Goal: Information Seeking & Learning: Learn about a topic

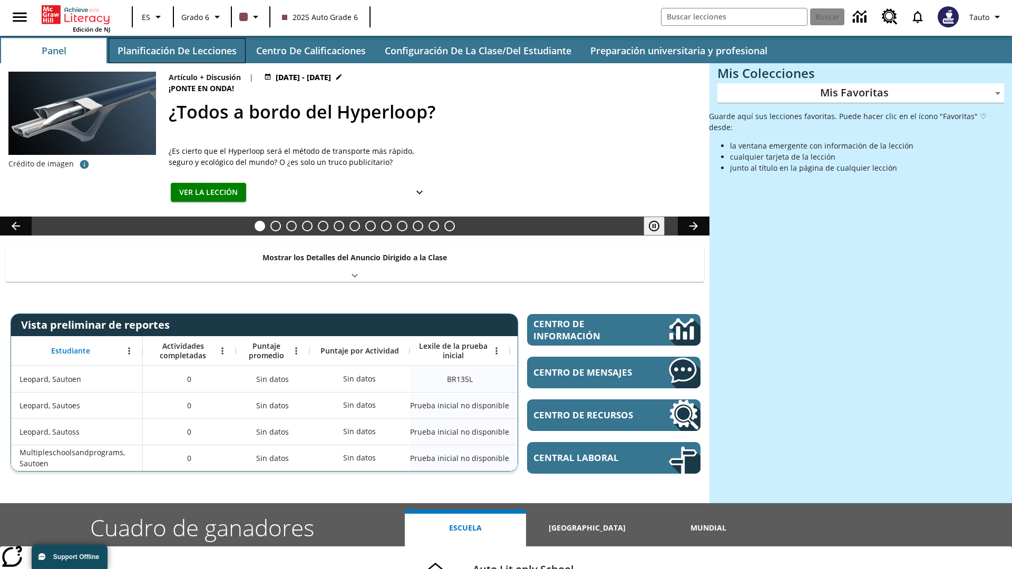
click at [177, 51] on button "Planificación de lecciones" at bounding box center [177, 50] width 137 height 25
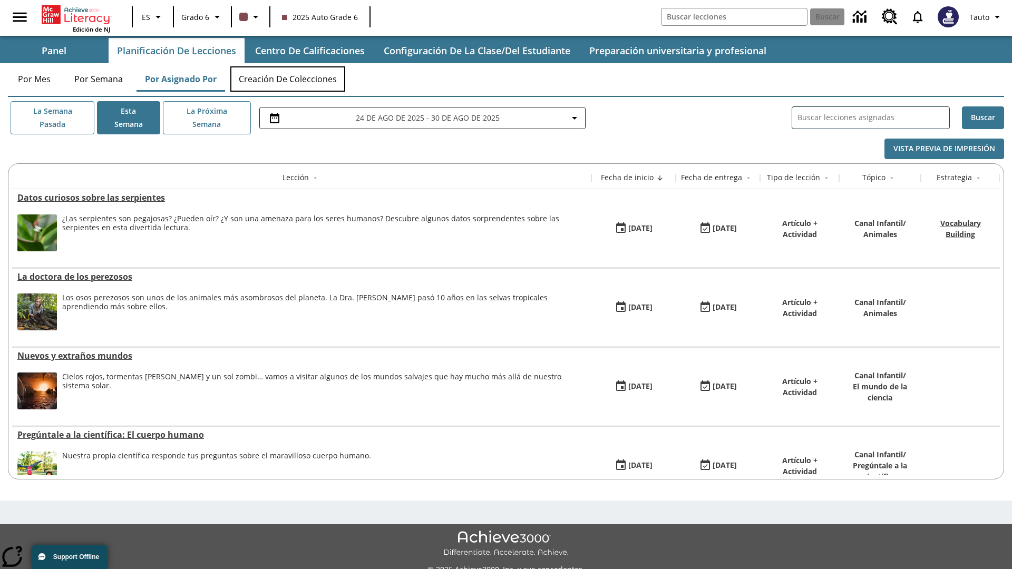
click at [288, 79] on button "Creación de colecciones" at bounding box center [287, 78] width 115 height 25
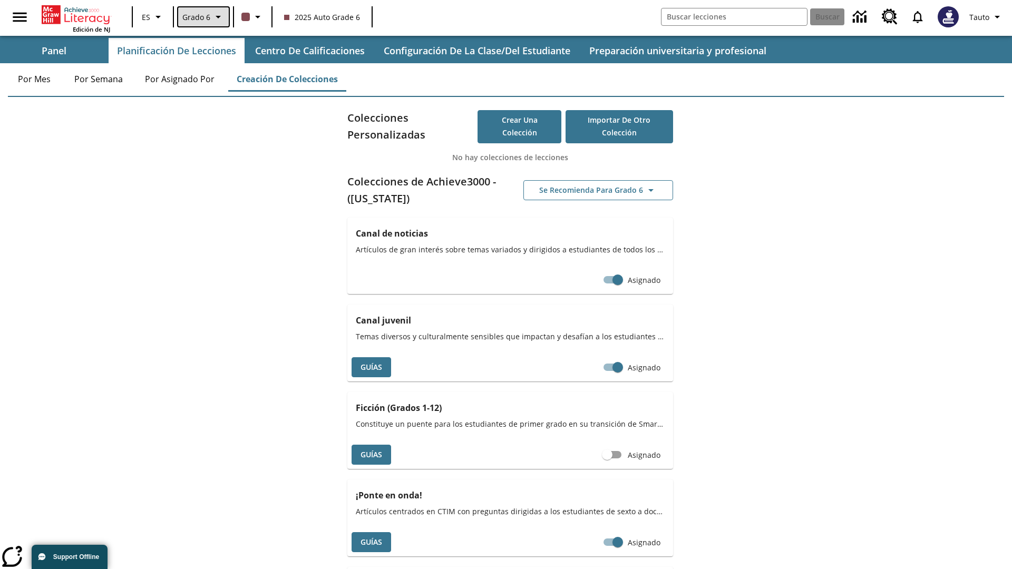
click at [202, 17] on span "Grado 6" at bounding box center [196, 17] width 28 height 11
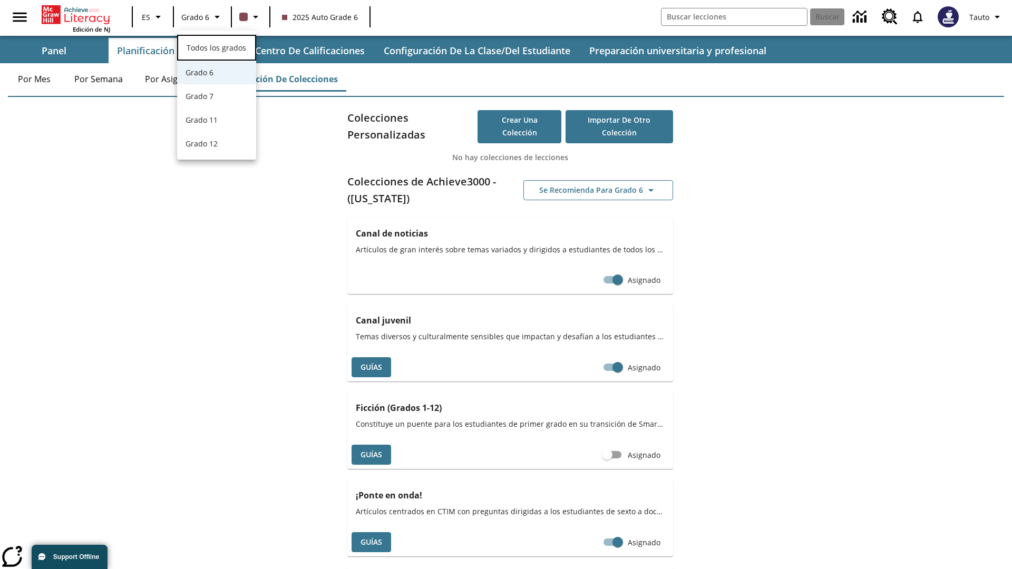
click at [217, 46] on span "Todos los grados" at bounding box center [217, 48] width 60 height 10
